Goal: Navigation & Orientation: Find specific page/section

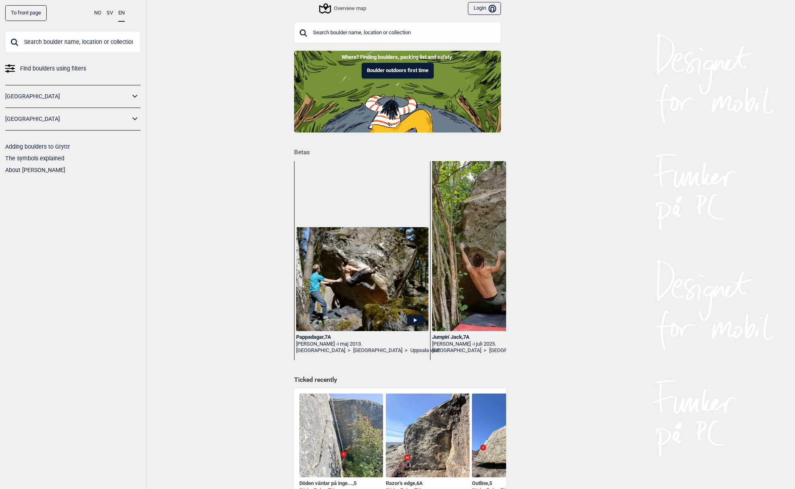
click at [132, 95] on icon at bounding box center [135, 97] width 10 height 12
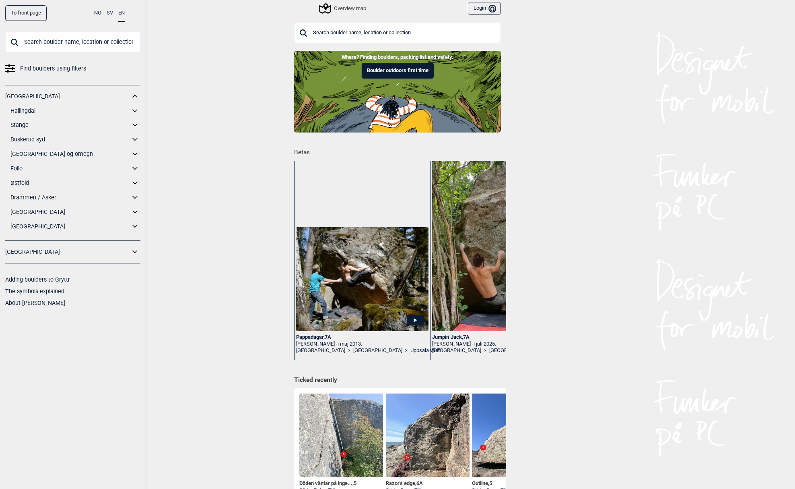
click at [22, 111] on link "Hallingdal" at bounding box center [70, 111] width 120 height 12
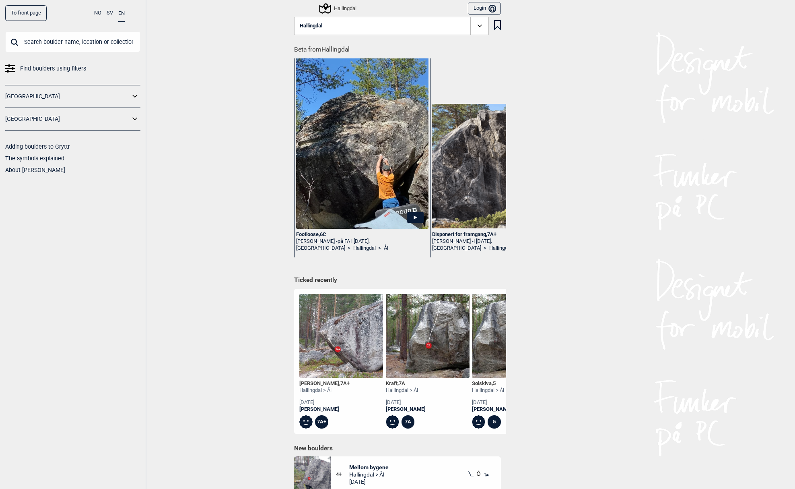
click at [136, 96] on icon at bounding box center [135, 97] width 10 height 12
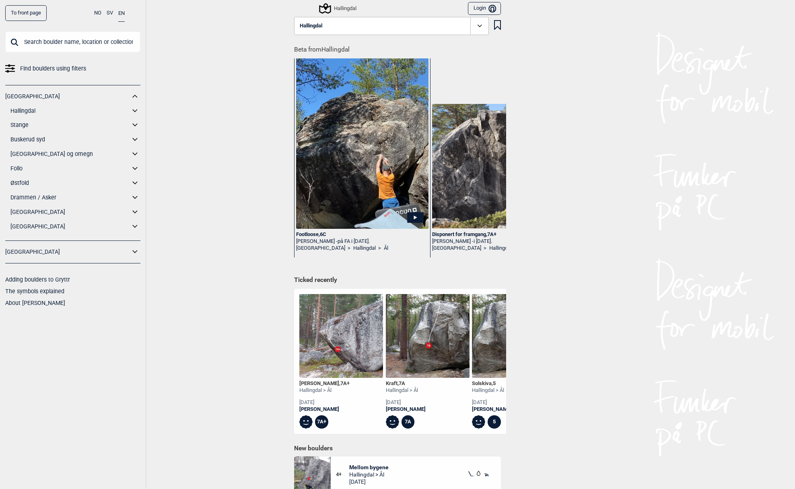
click at [133, 153] on icon at bounding box center [134, 154] width 5 height 3
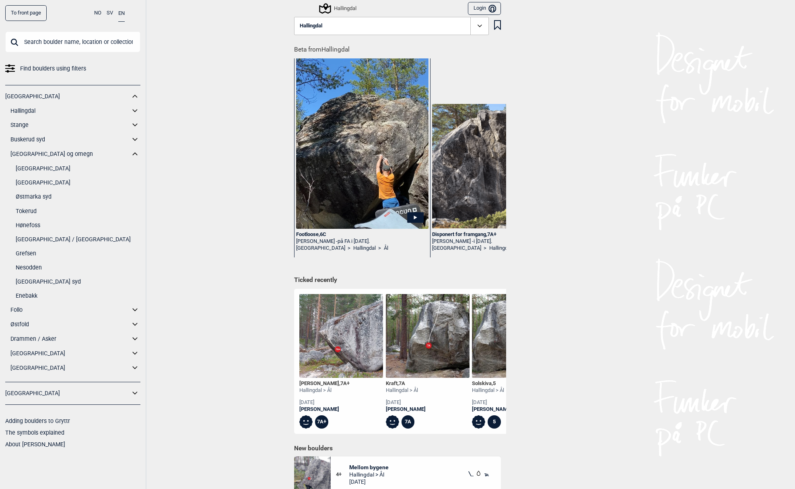
click at [40, 167] on link "[GEOGRAPHIC_DATA]" at bounding box center [78, 169] width 125 height 12
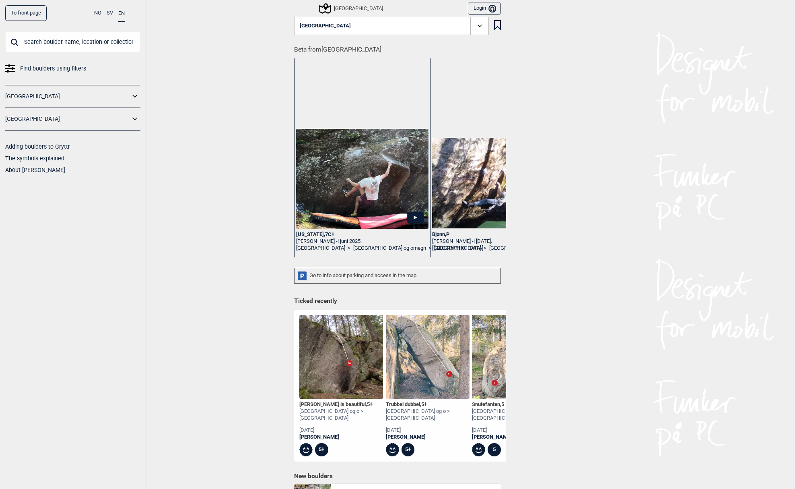
click at [135, 97] on icon at bounding box center [134, 96] width 5 height 3
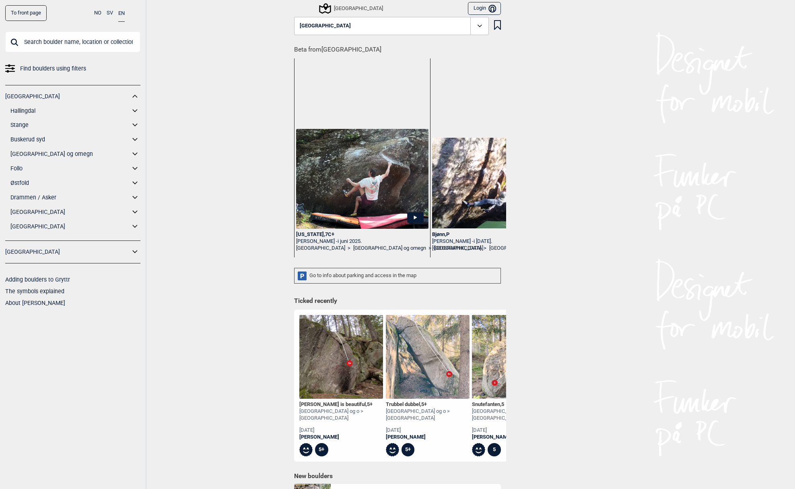
click at [134, 155] on icon at bounding box center [135, 154] width 10 height 12
